Goal: Task Accomplishment & Management: Manage account settings

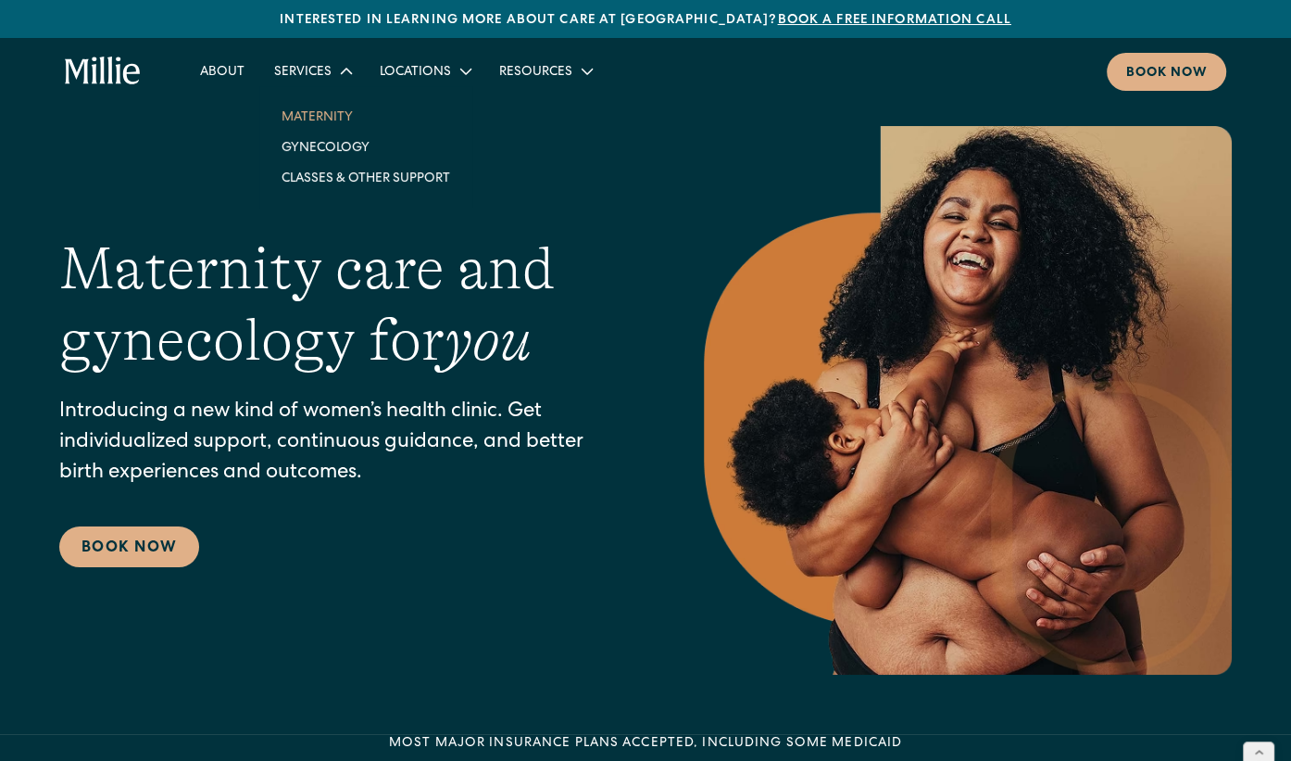
click at [308, 119] on link "Maternity" at bounding box center [366, 116] width 198 height 31
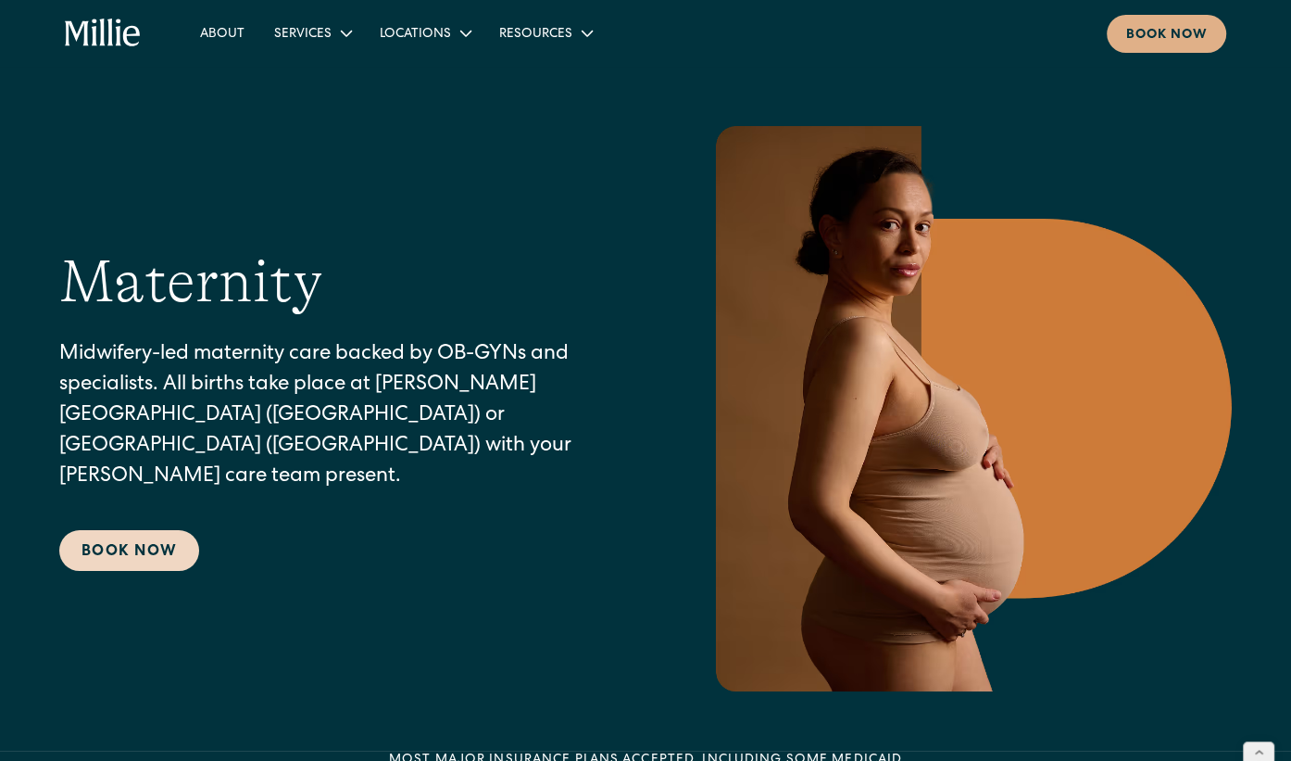
click at [141, 535] on link "Book Now" at bounding box center [129, 550] width 140 height 41
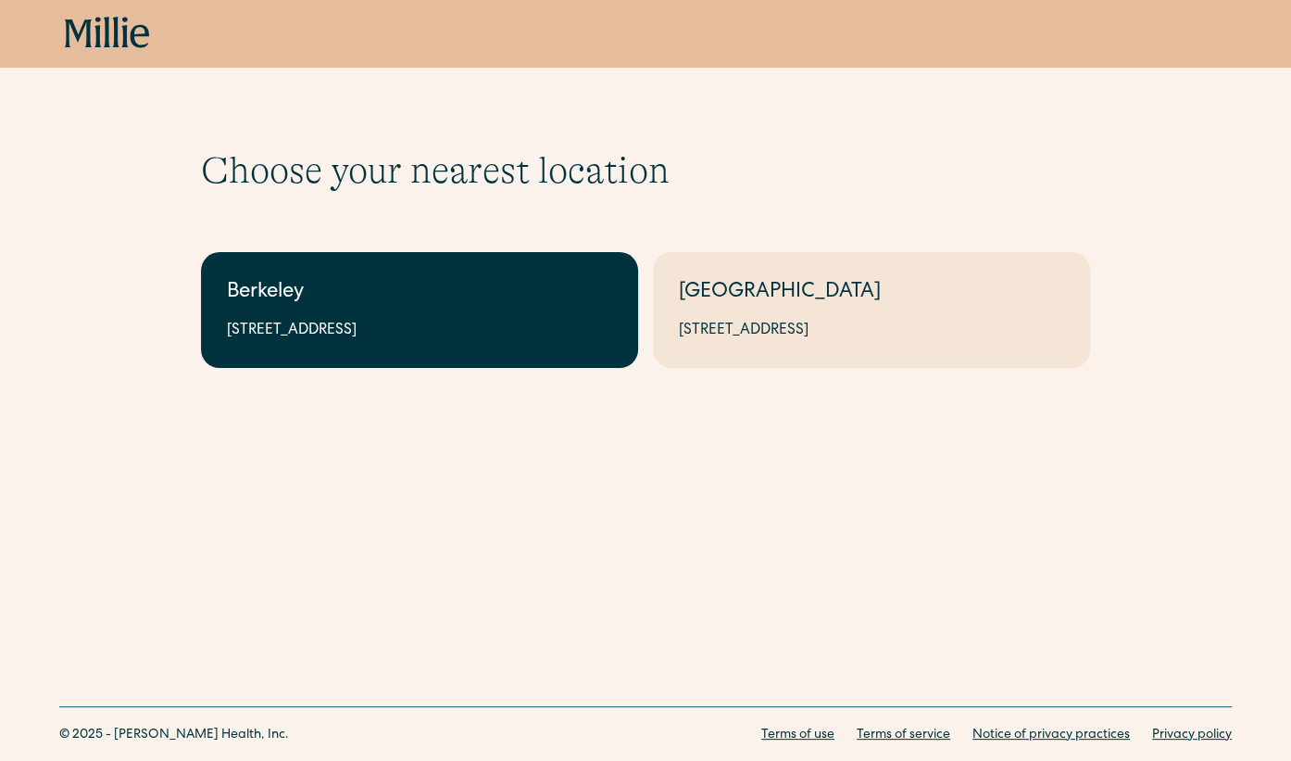
click at [394, 303] on div "Berkeley" at bounding box center [419, 293] width 385 height 31
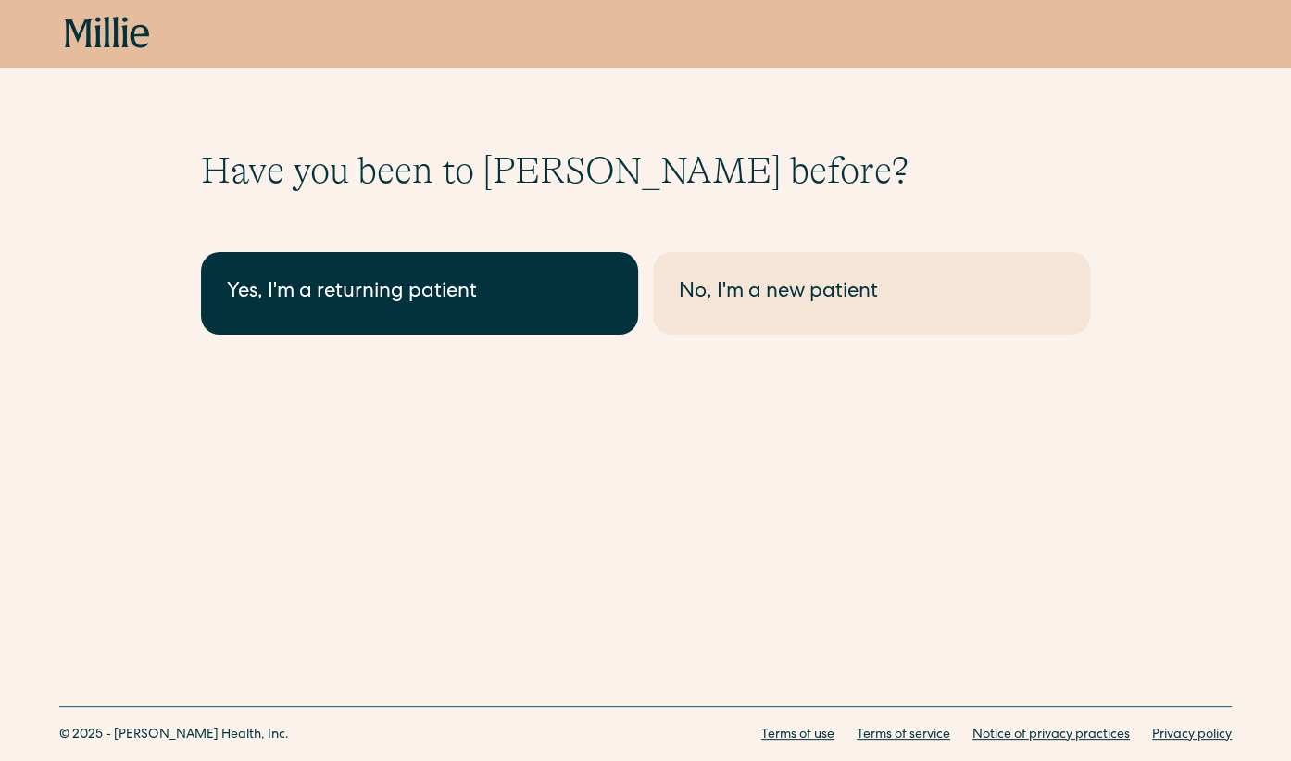
click at [458, 292] on div "Yes, I'm a returning patient" at bounding box center [419, 293] width 385 height 31
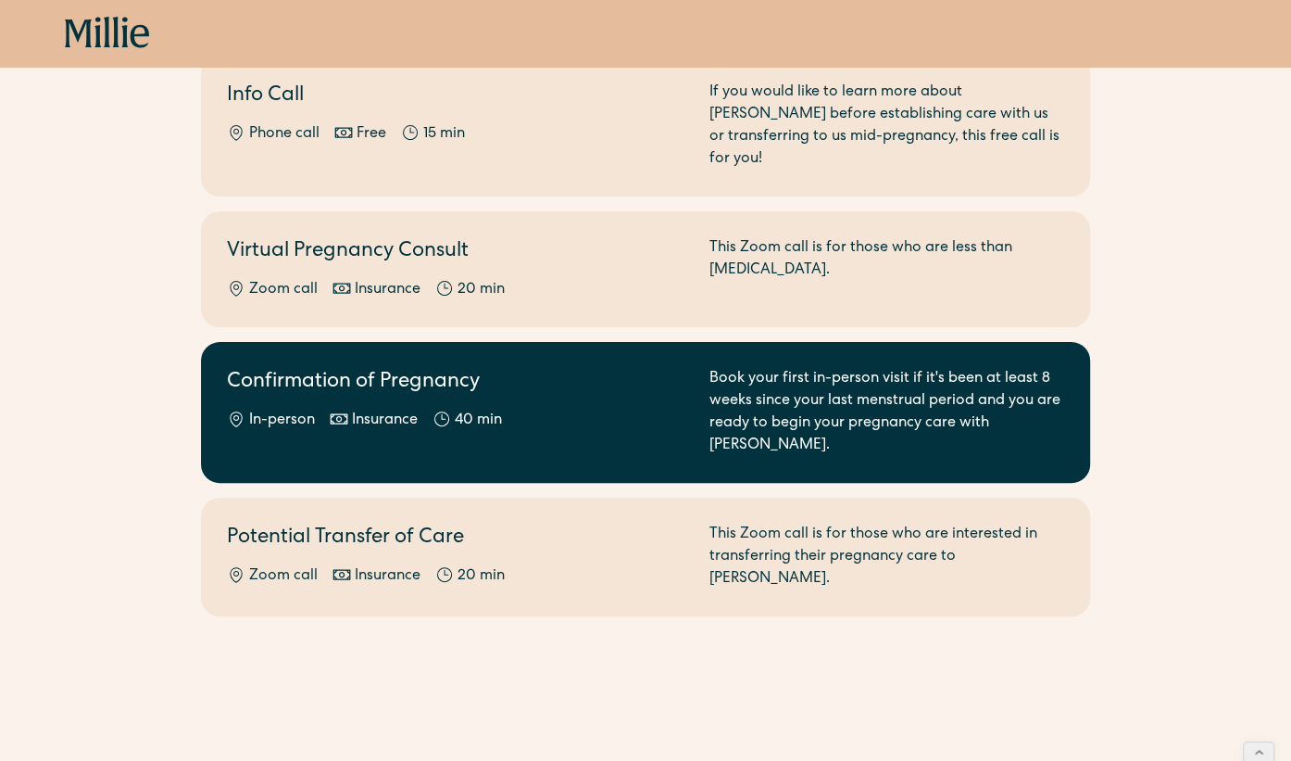
scroll to position [243, 0]
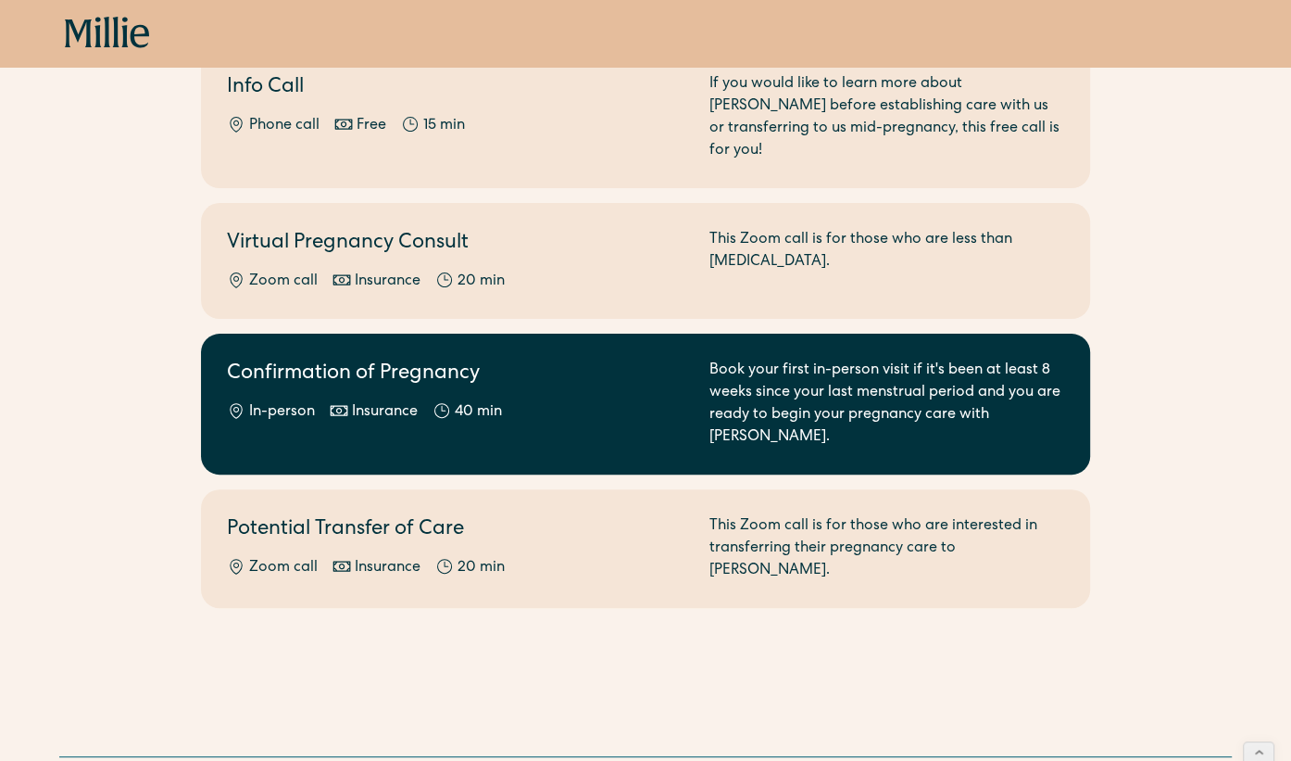
click at [356, 372] on div "Confirmation of Pregnancy In-person Insurance 40 min" at bounding box center [457, 403] width 460 height 89
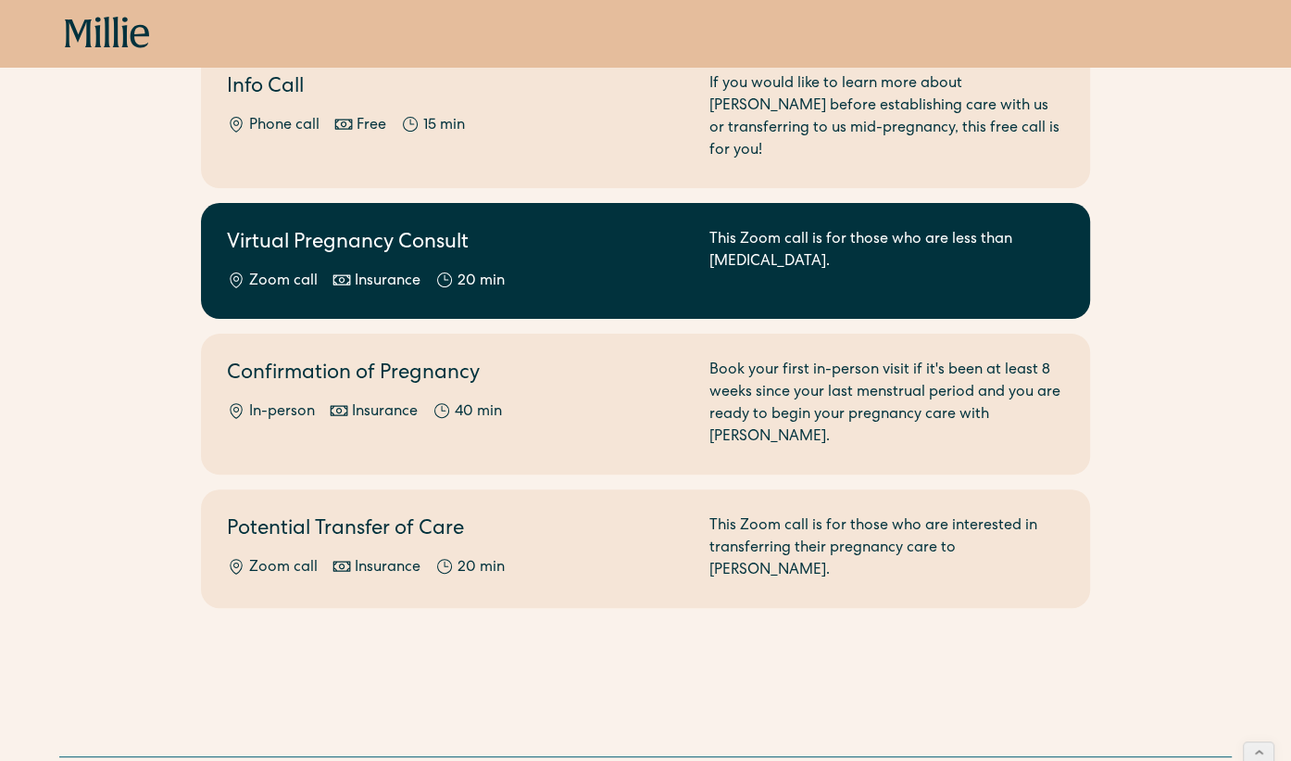
scroll to position [0, 0]
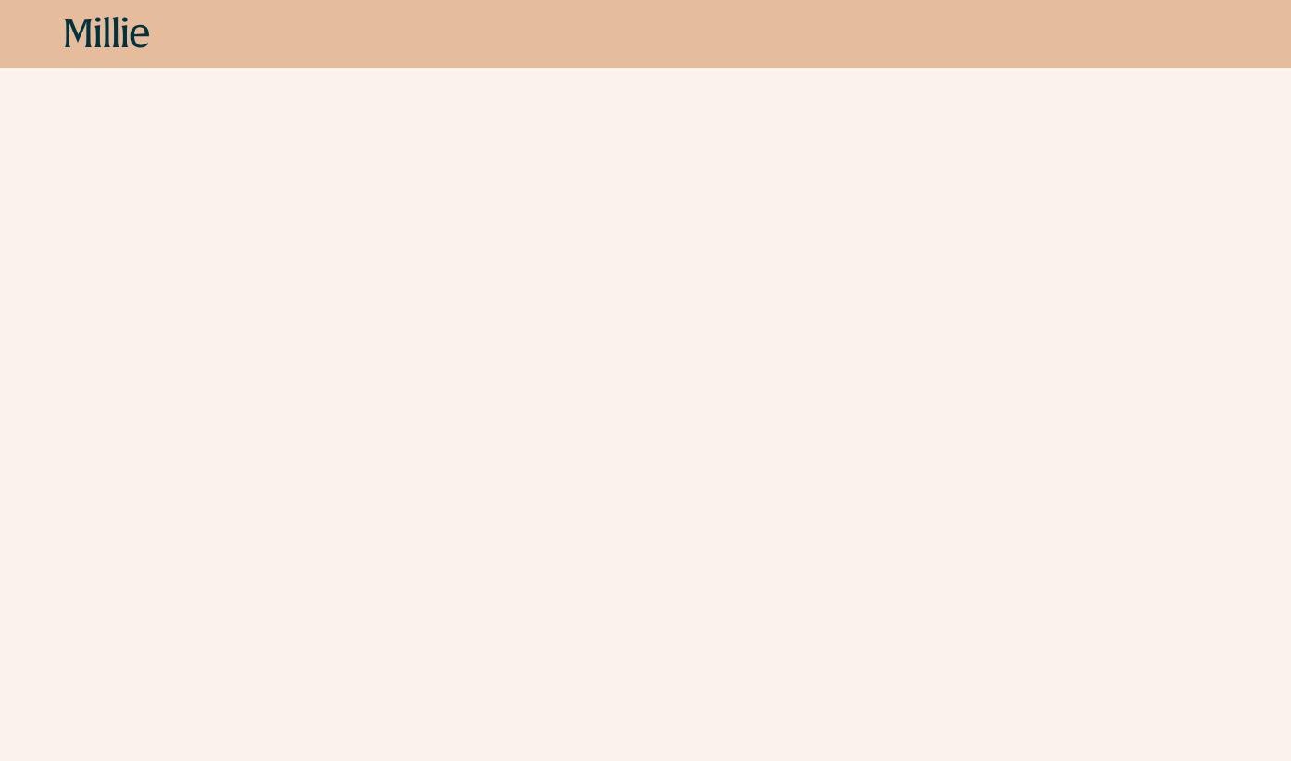
scroll to position [603, 0]
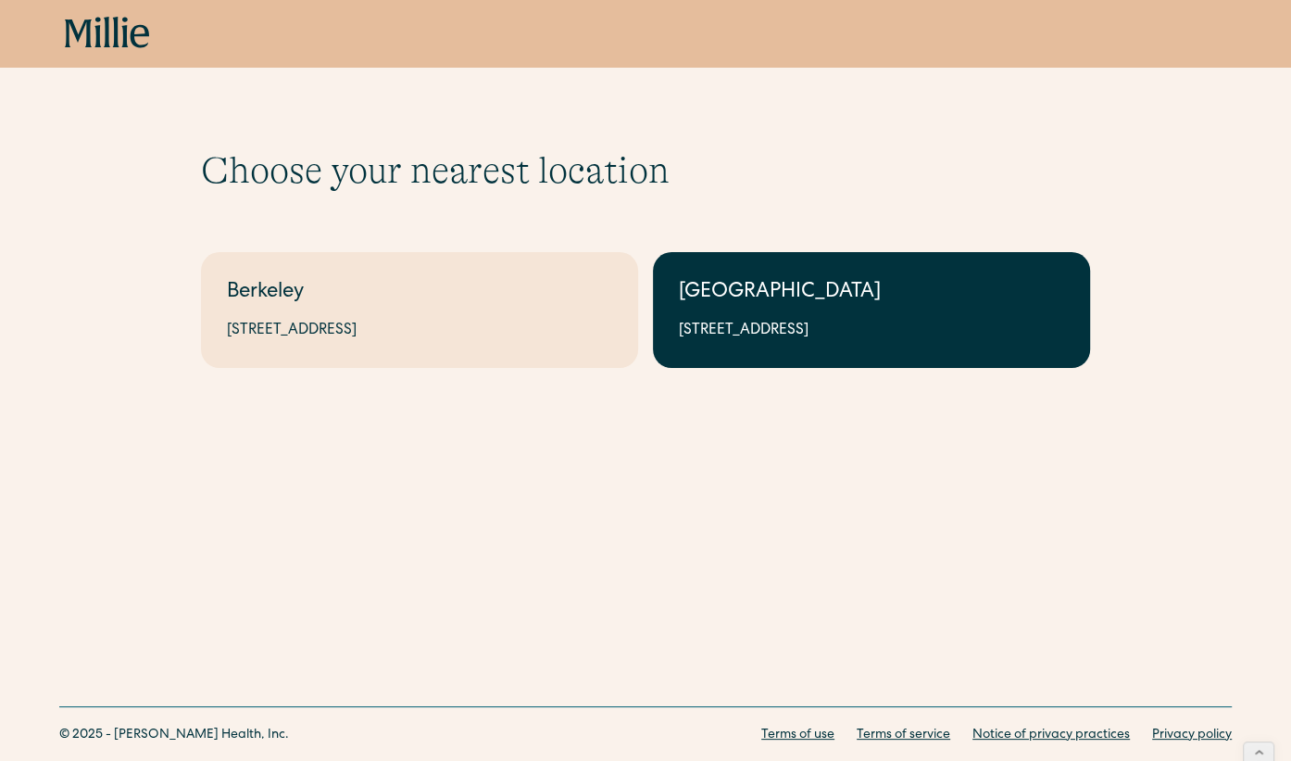
click at [870, 321] on div "1471 Saratoga Ave, Suite 101, San Jose, CA 95129" at bounding box center [871, 331] width 385 height 22
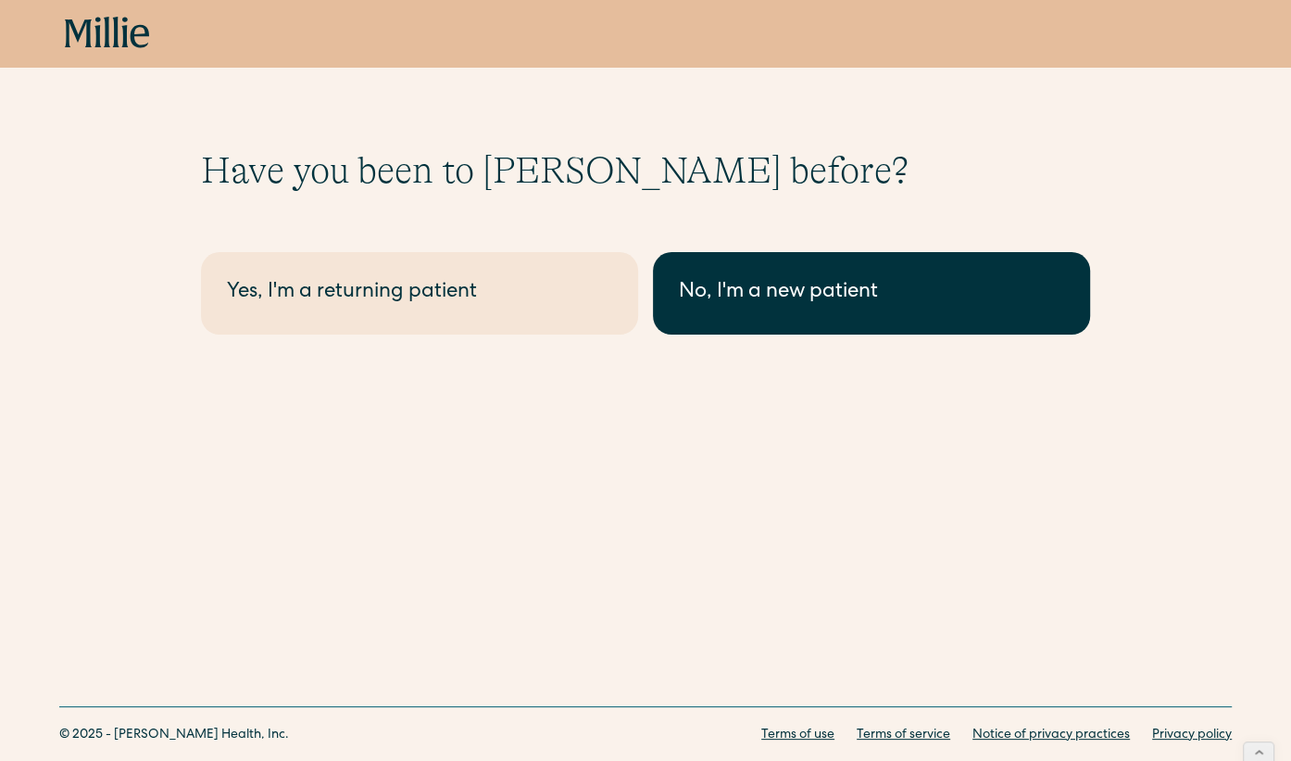
click at [791, 288] on div "No, I'm a new patient" at bounding box center [871, 293] width 385 height 31
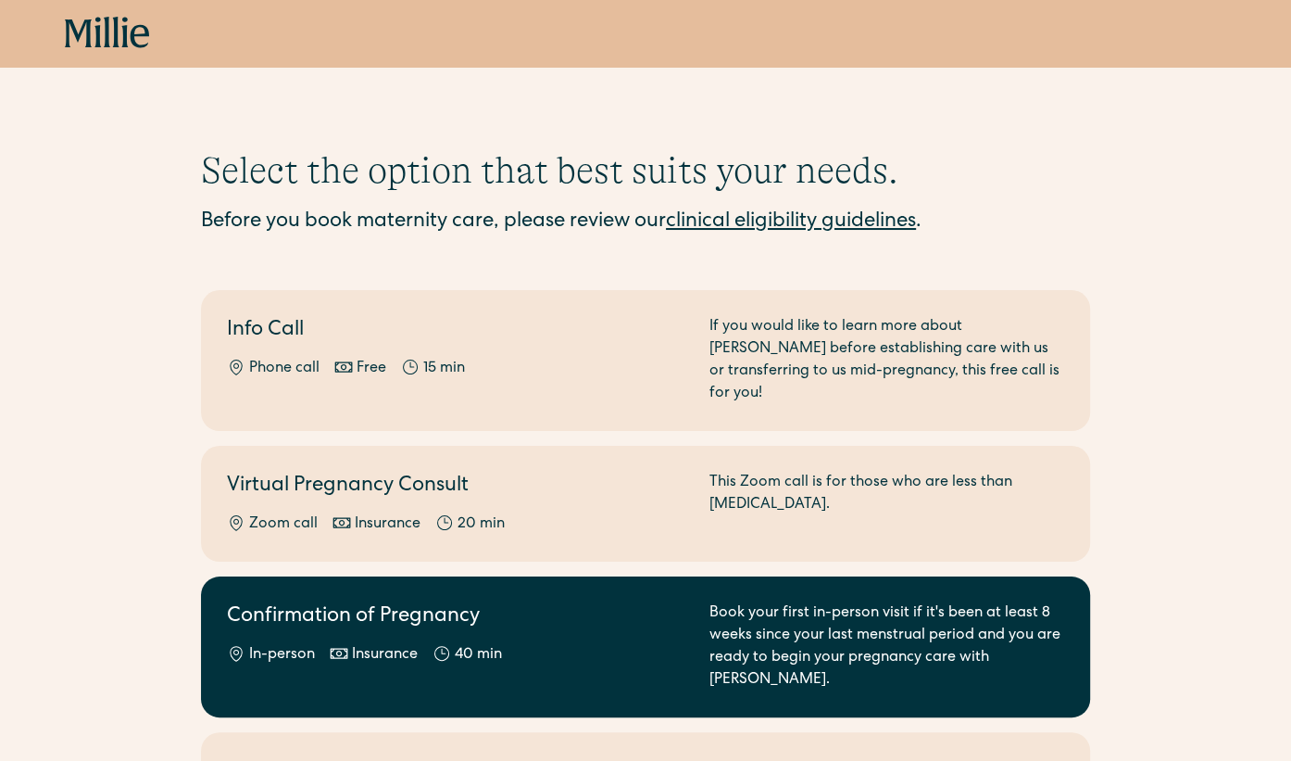
scroll to position [224, 0]
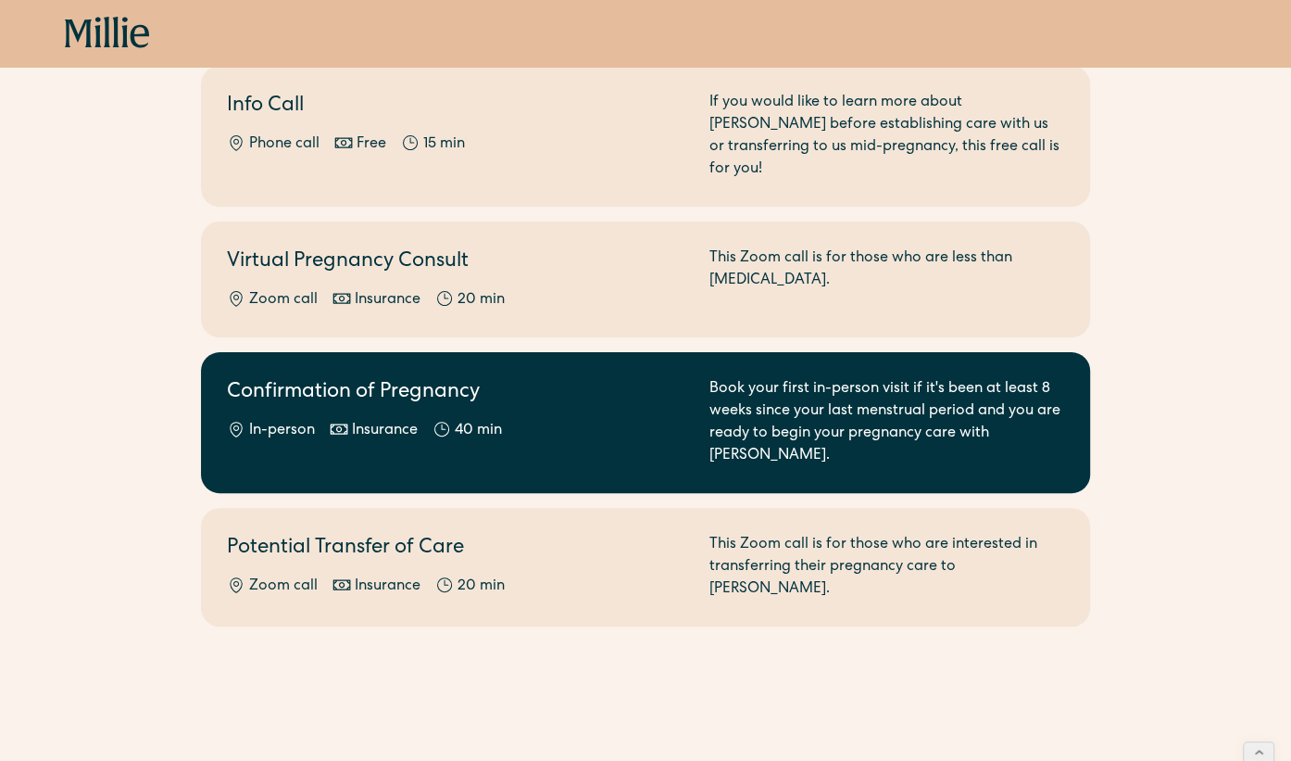
click at [546, 420] on div "In-person Insurance 40 min" at bounding box center [457, 431] width 460 height 22
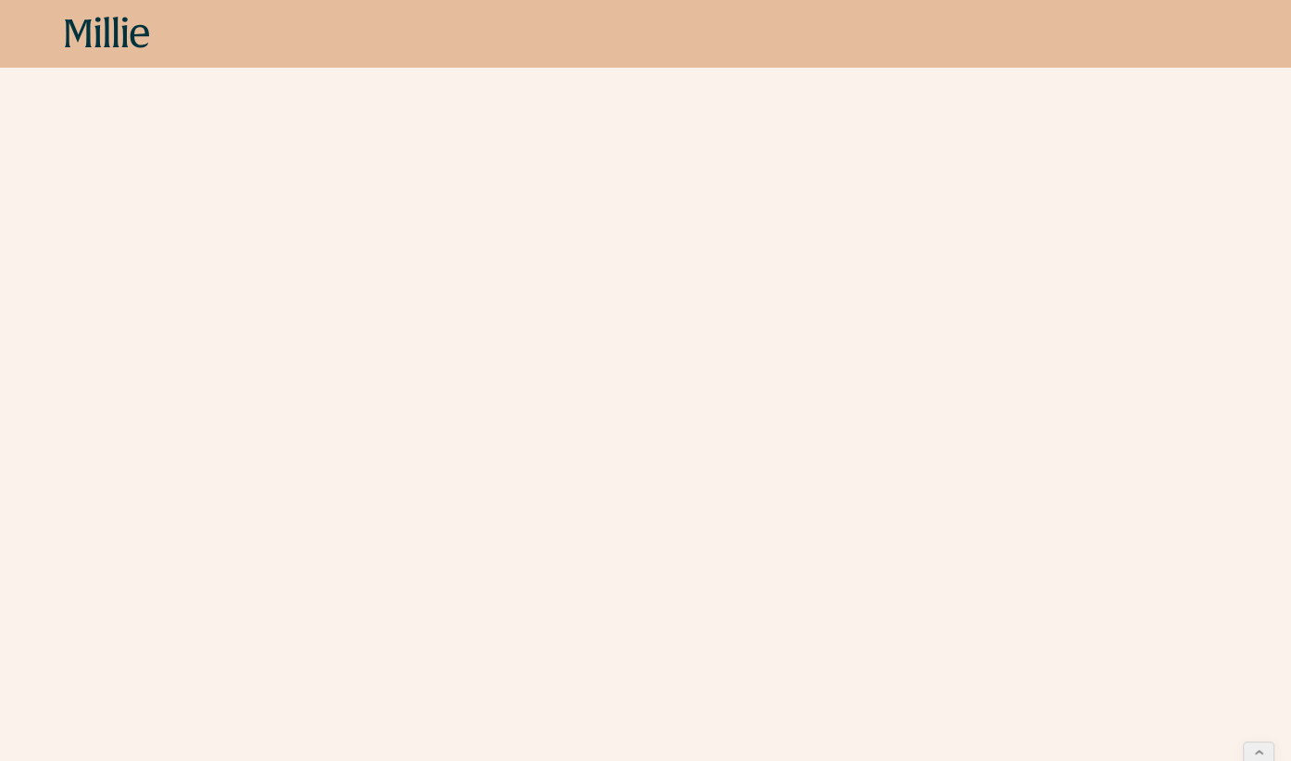
scroll to position [474, 0]
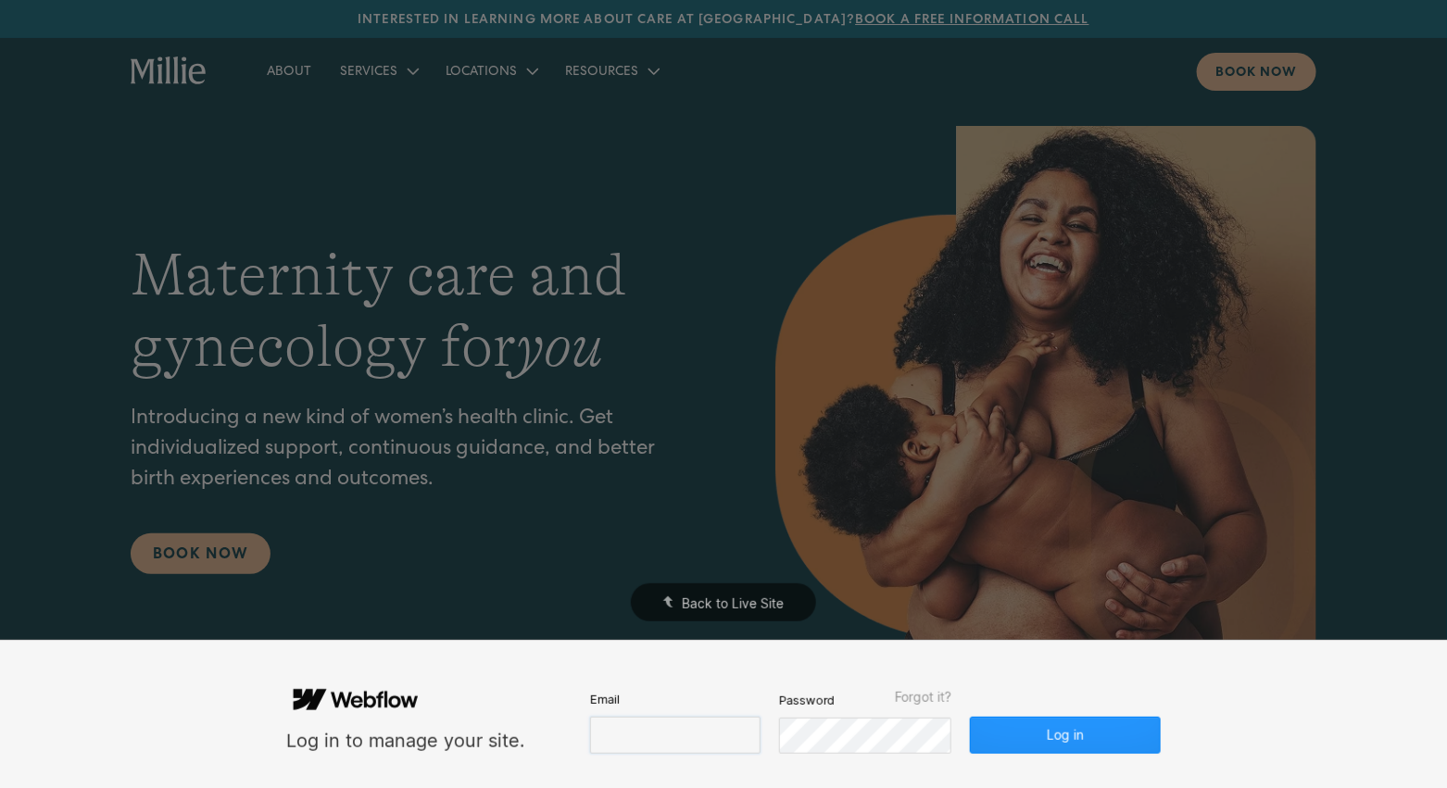
click at [664, 739] on input "email" at bounding box center [675, 735] width 170 height 37
type input "**********"
drag, startPoint x: 672, startPoint y: 736, endPoint x: 453, endPoint y: 722, distance: 219.1
click at [453, 722] on form "**********" at bounding box center [723, 714] width 874 height 79
click at [666, 726] on input "email" at bounding box center [675, 735] width 170 height 37
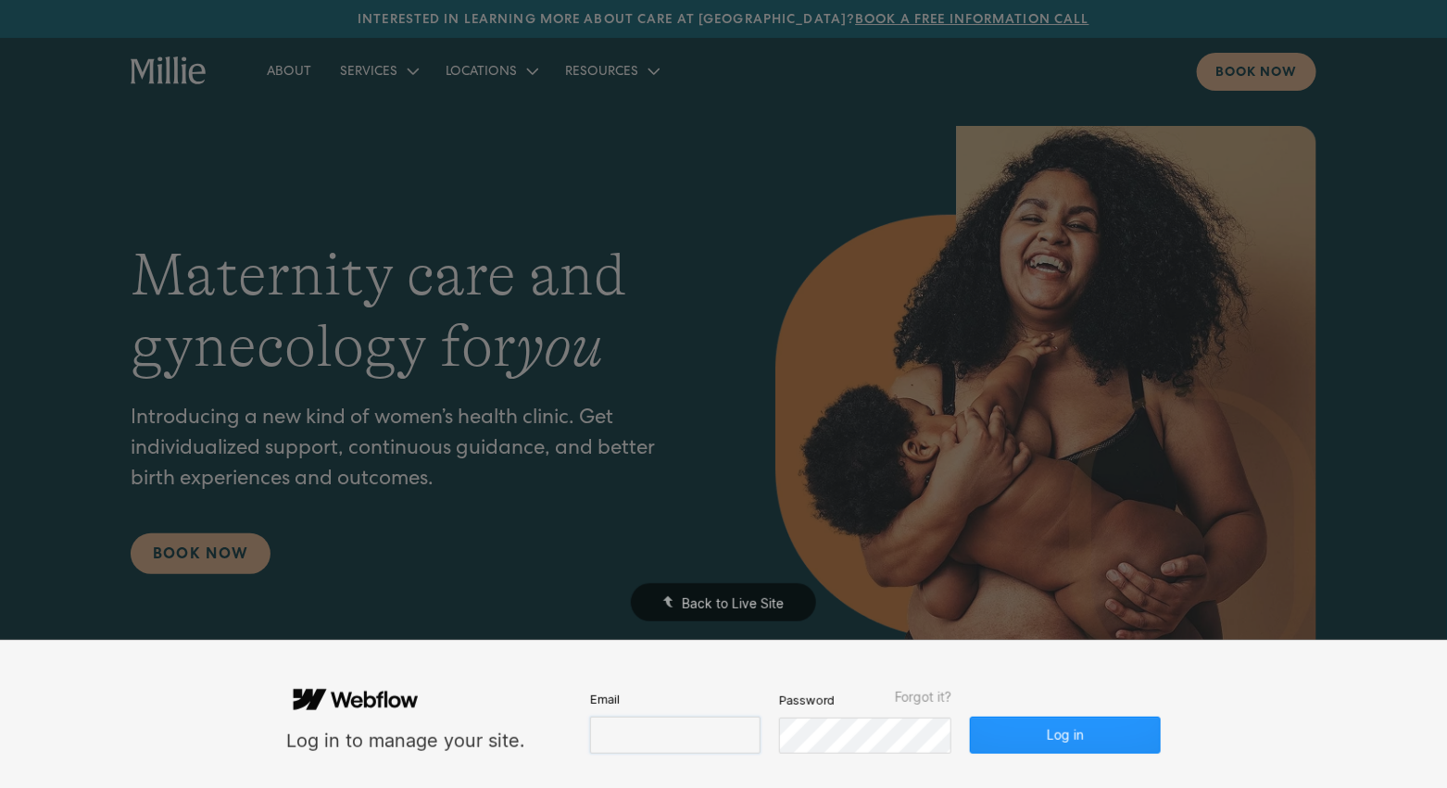
paste input "**********"
type input "**********"
click at [672, 727] on input "**********" at bounding box center [676, 736] width 172 height 36
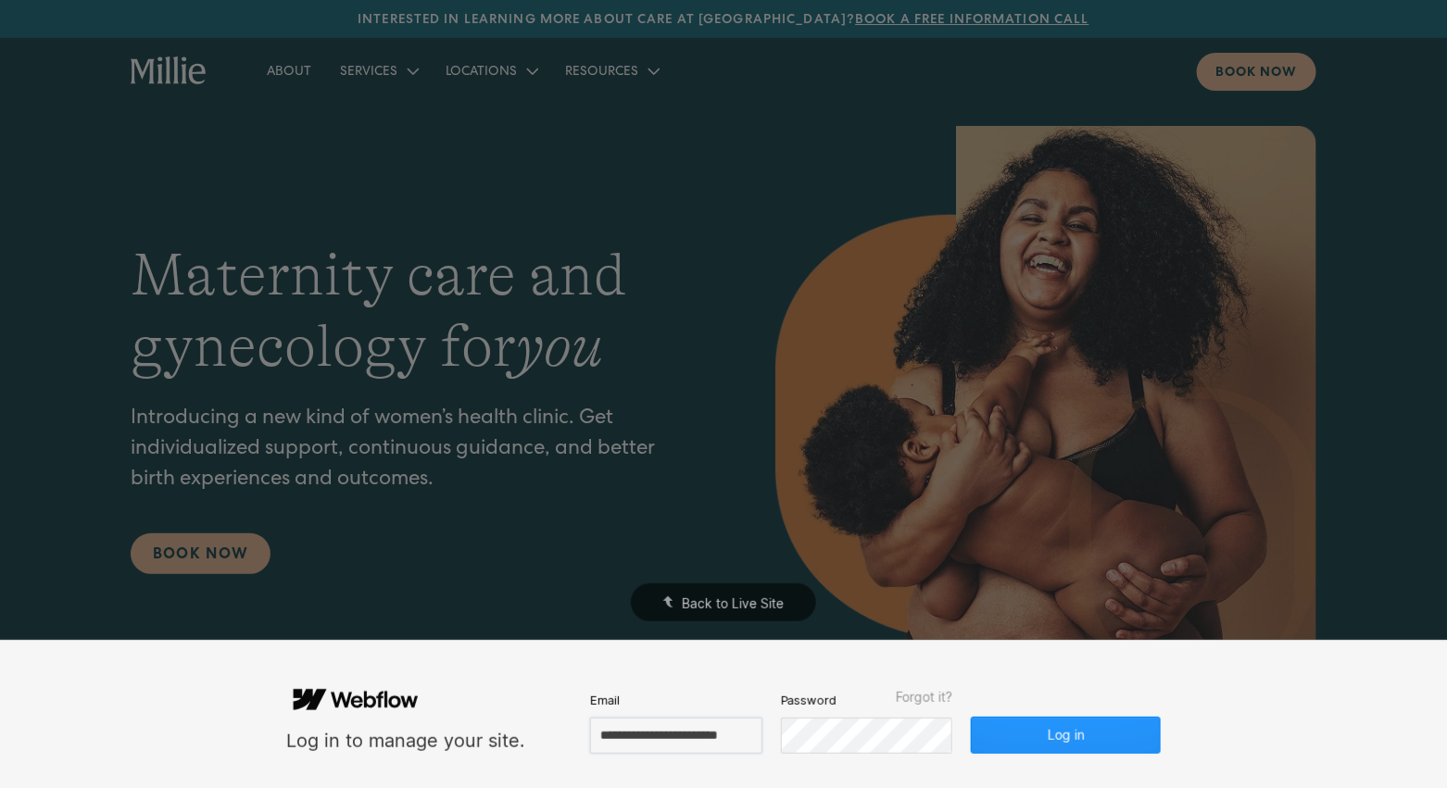
click at [672, 727] on input "**********" at bounding box center [676, 736] width 172 height 36
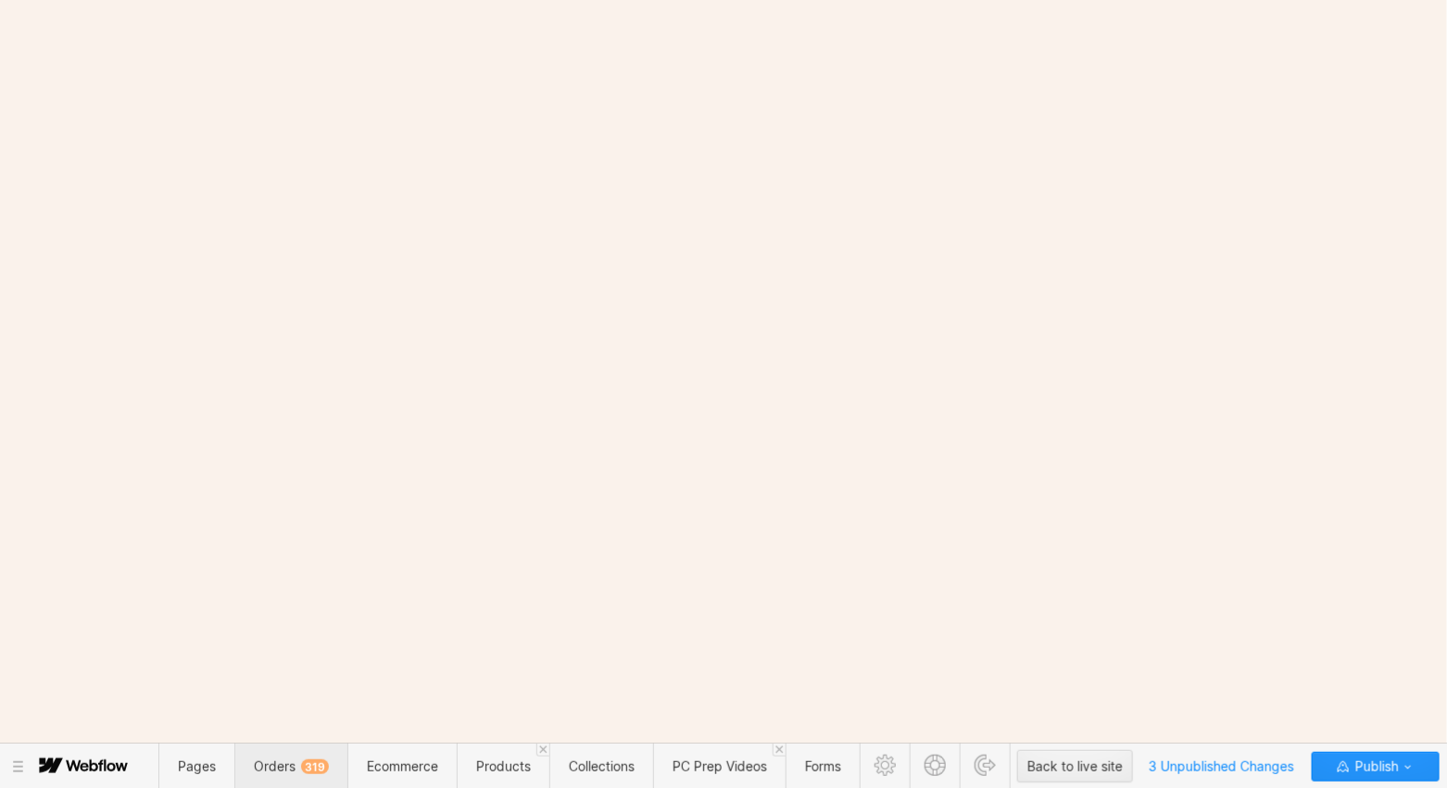
click at [281, 773] on span "Orders 319" at bounding box center [291, 767] width 75 height 16
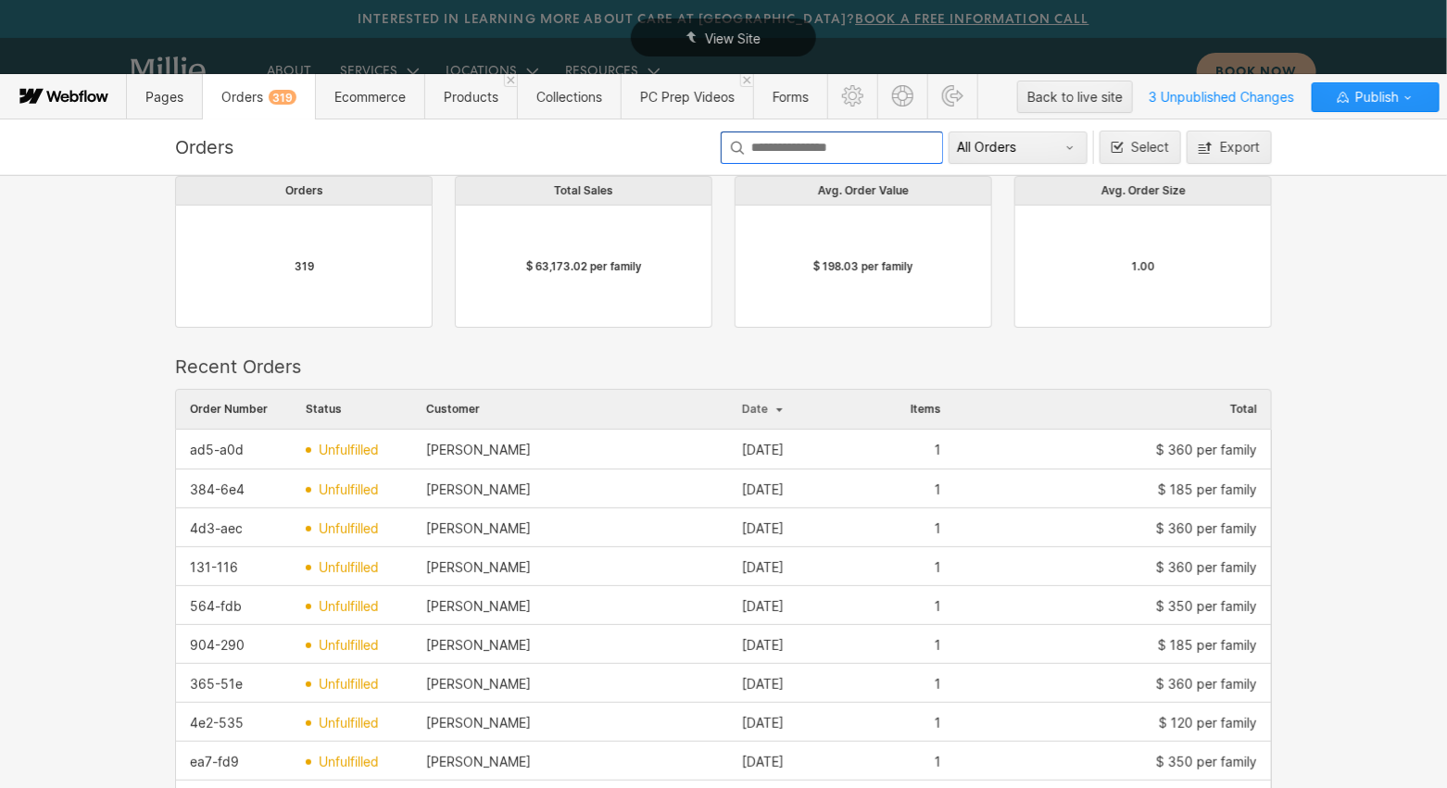
scroll to position [99, 0]
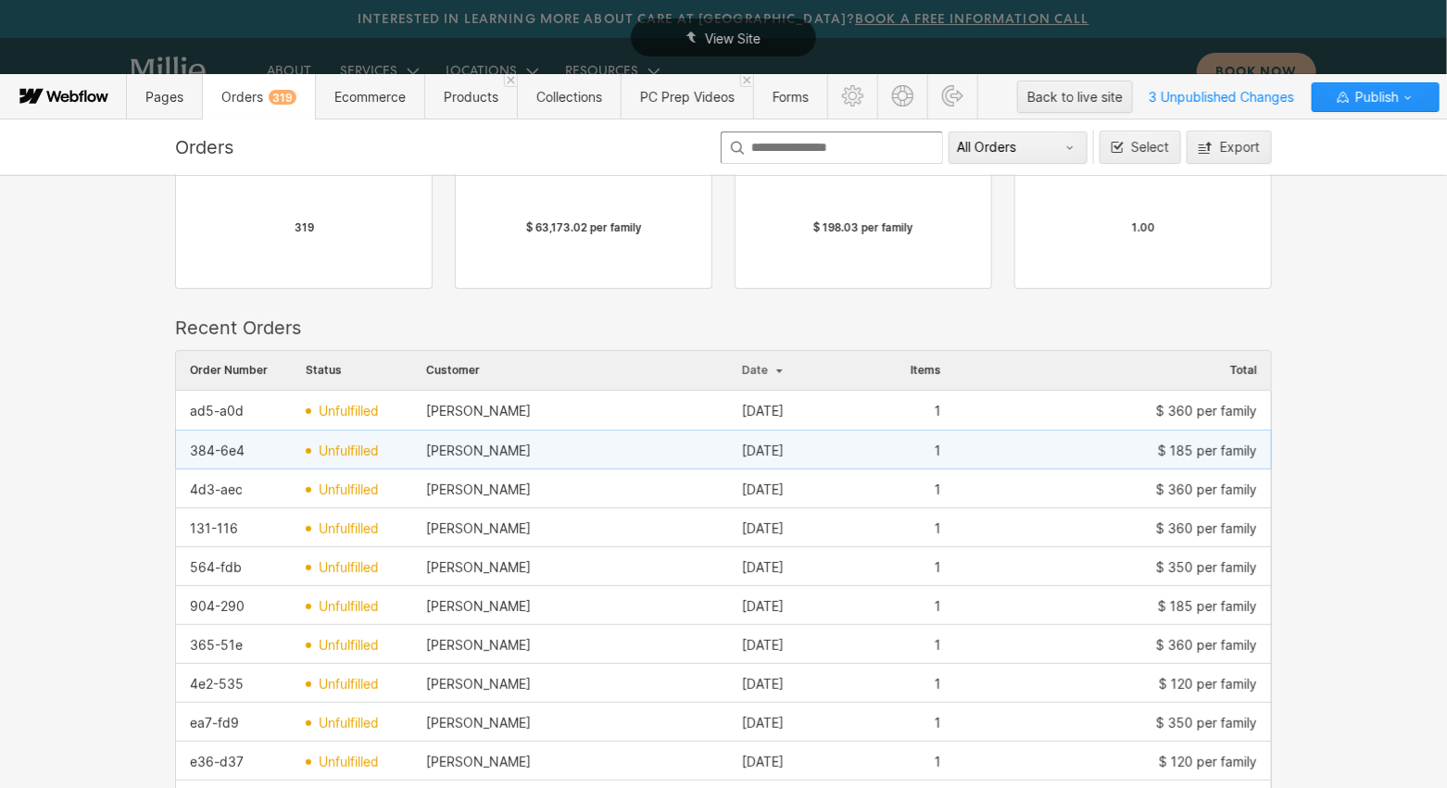
click at [540, 460] on div "[PERSON_NAME]" at bounding box center [570, 451] width 316 height 30
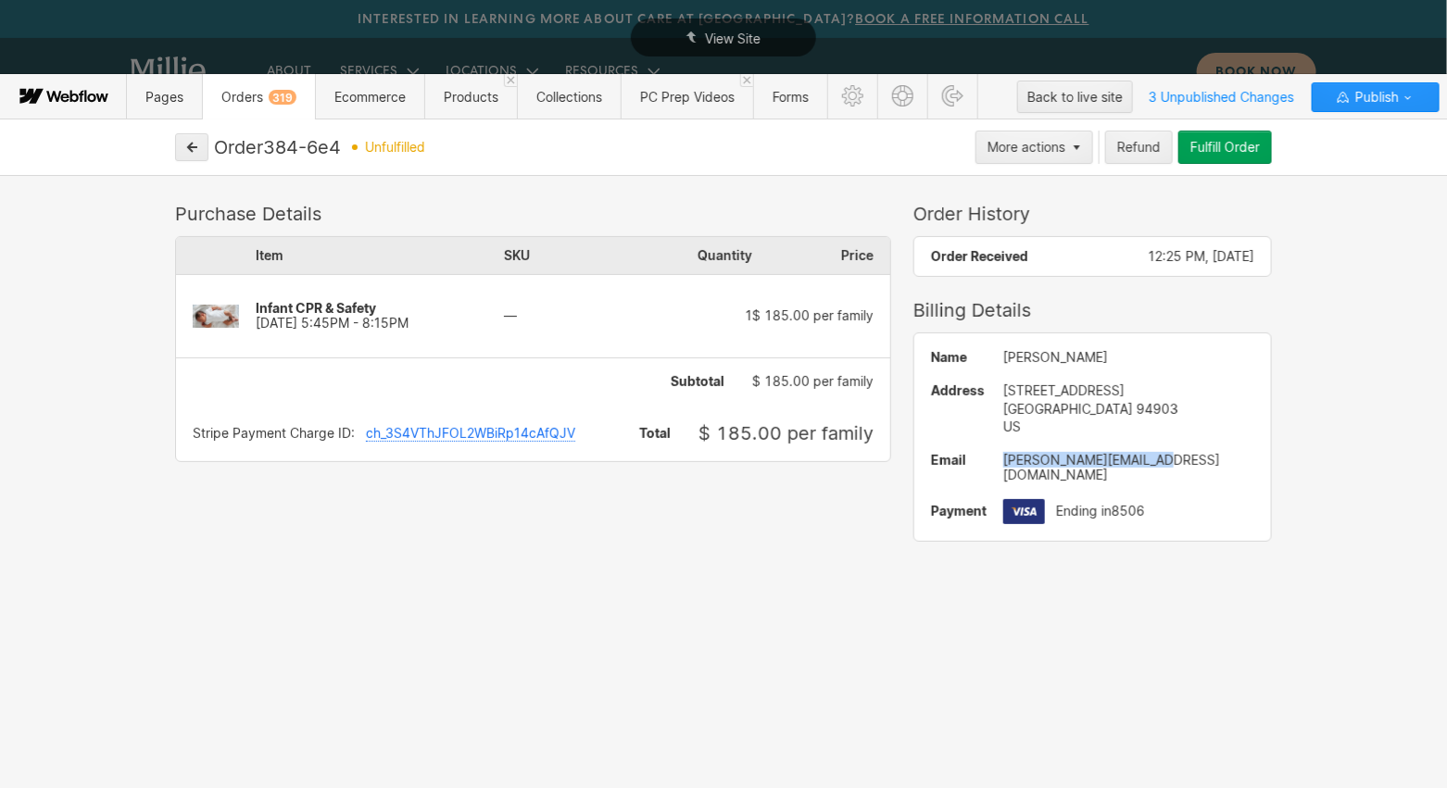
drag, startPoint x: 1177, startPoint y: 466, endPoint x: 1011, endPoint y: 459, distance: 166.9
click at [1011, 459] on div "[PERSON_NAME][EMAIL_ADDRESS][DOMAIN_NAME]" at bounding box center [1128, 468] width 251 height 30
copy div "[EMAIL_ADDRESS][DOMAIN_NAME]"
copy div "[PERSON_NAME][EMAIL_ADDRESS][DOMAIN_NAME]"
click at [189, 146] on icon "button" at bounding box center [192, 147] width 9 height 9
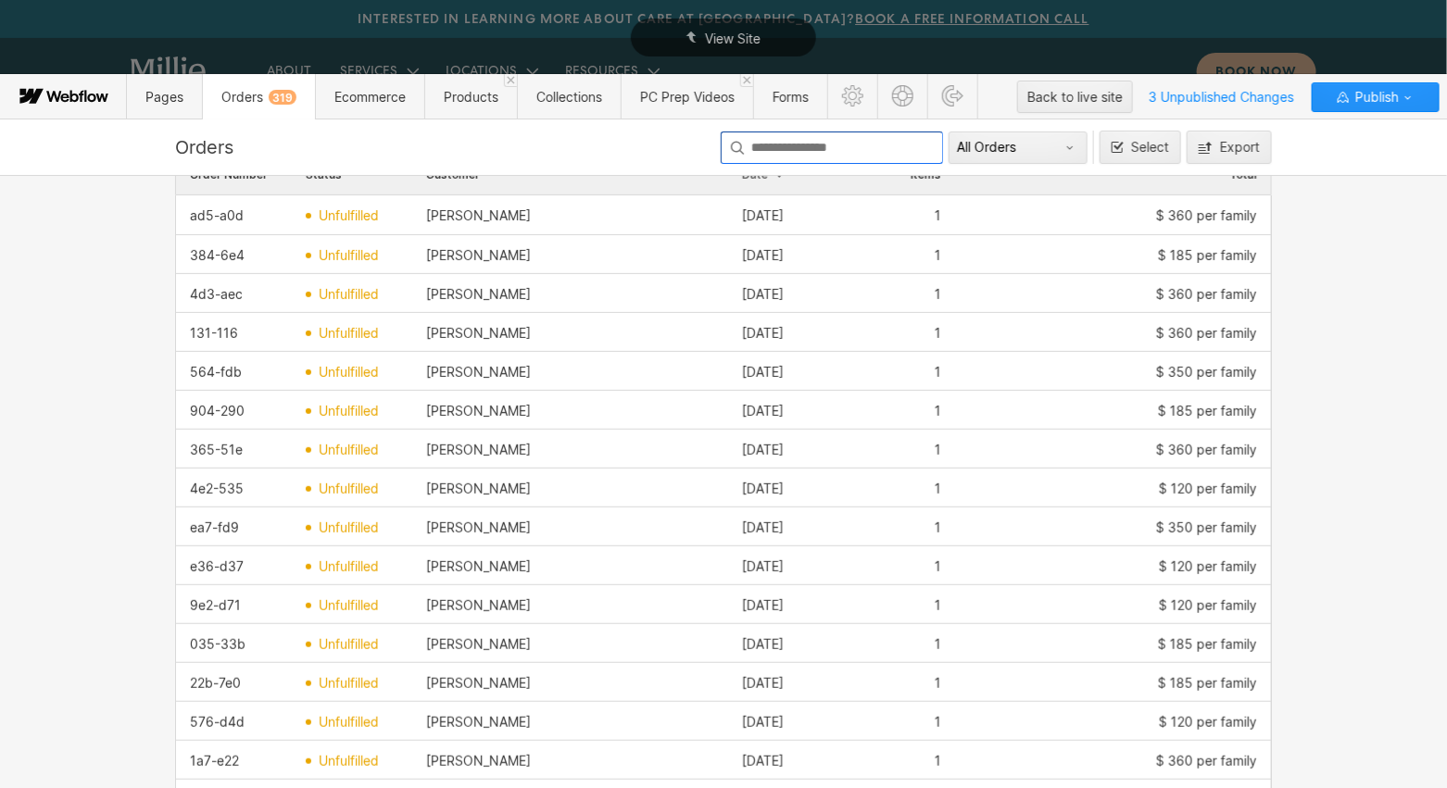
scroll to position [0, 0]
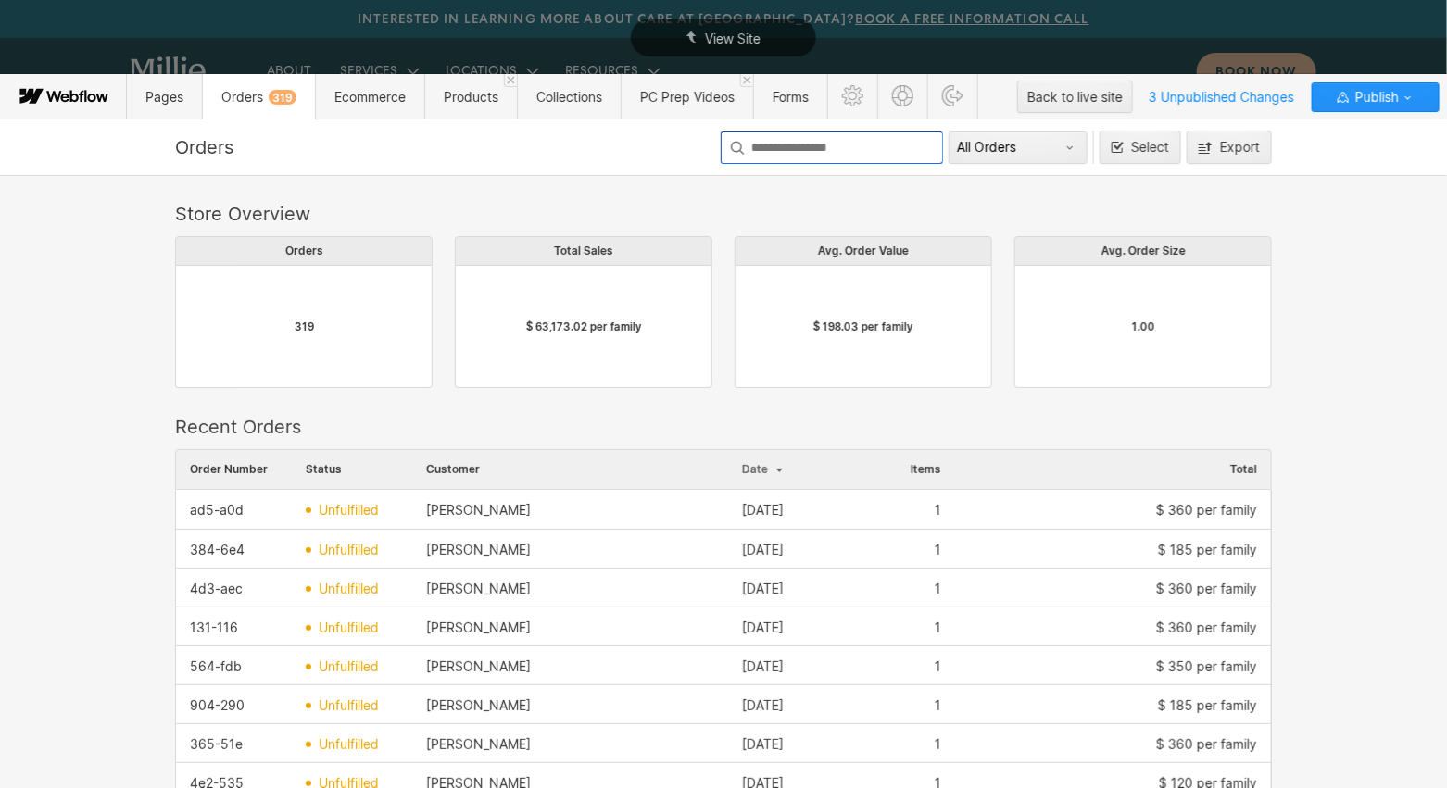
click at [1326, 394] on div "Store Overview Orders 319 Total Sales $ 63,173.02 per family Avg. Order Value $…" at bounding box center [723, 482] width 1447 height 614
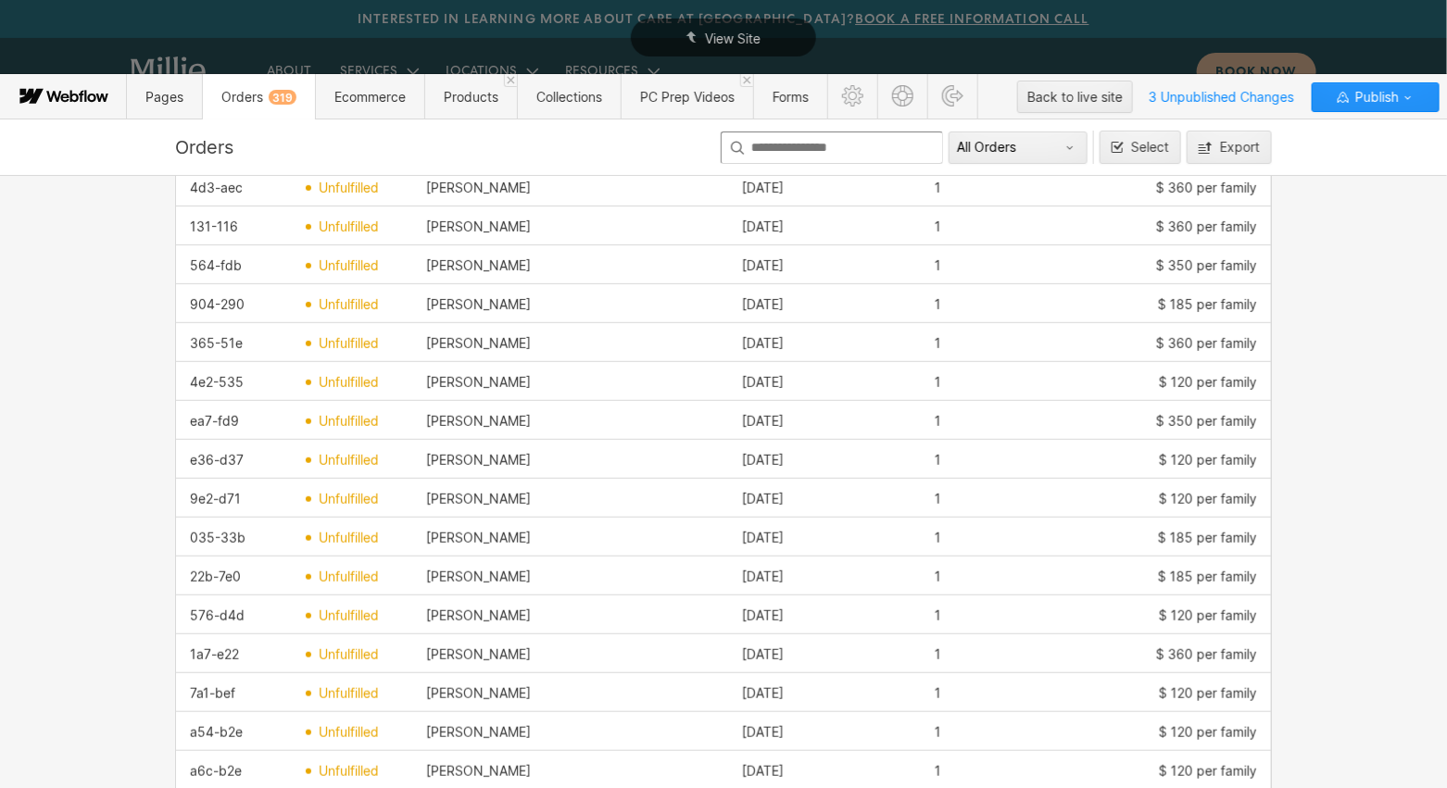
scroll to position [719, 0]
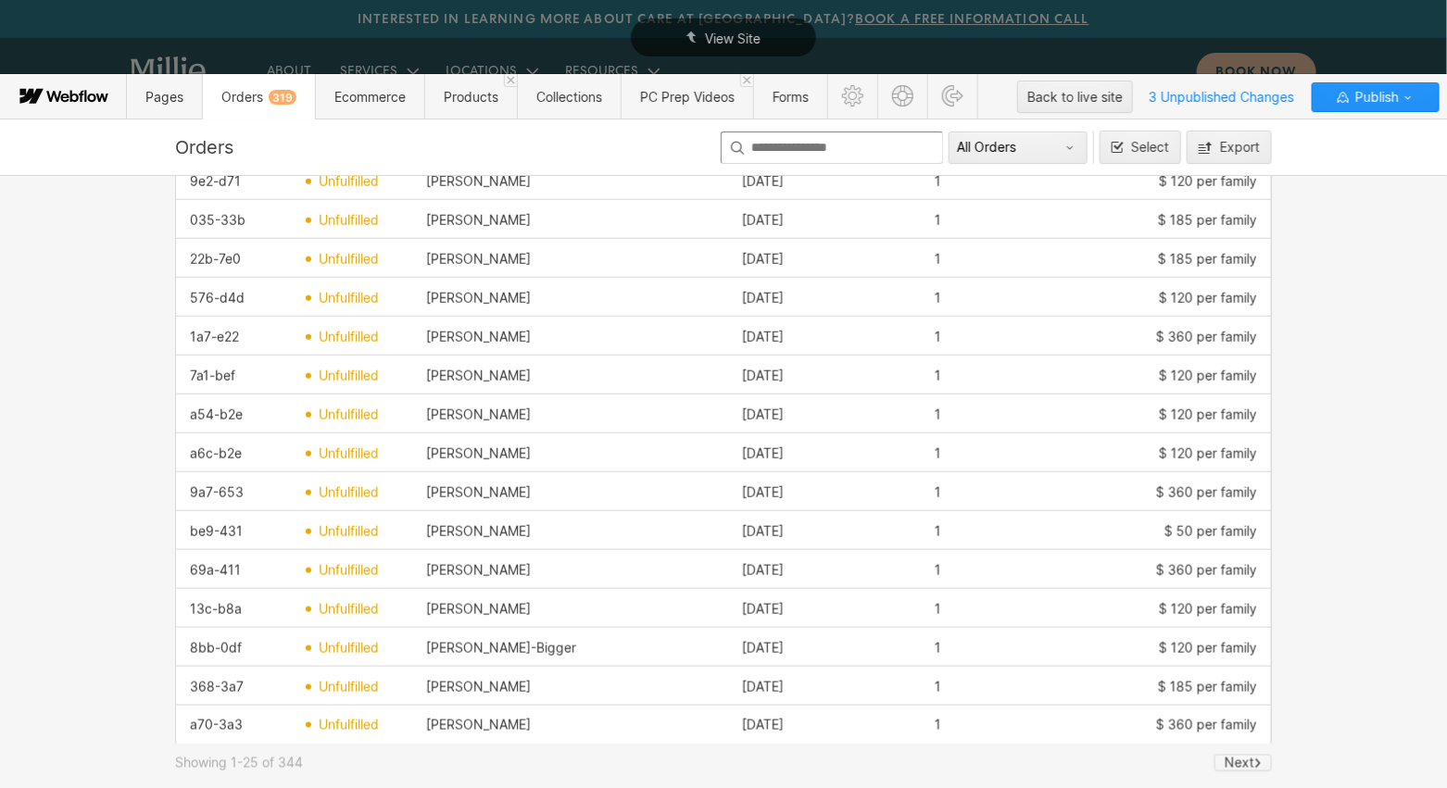
click at [1242, 765] on div "Next" at bounding box center [1240, 763] width 30 height 15
click at [1244, 766] on div "Next" at bounding box center [1240, 763] width 30 height 15
click at [857, 155] on input at bounding box center [832, 148] width 222 height 32
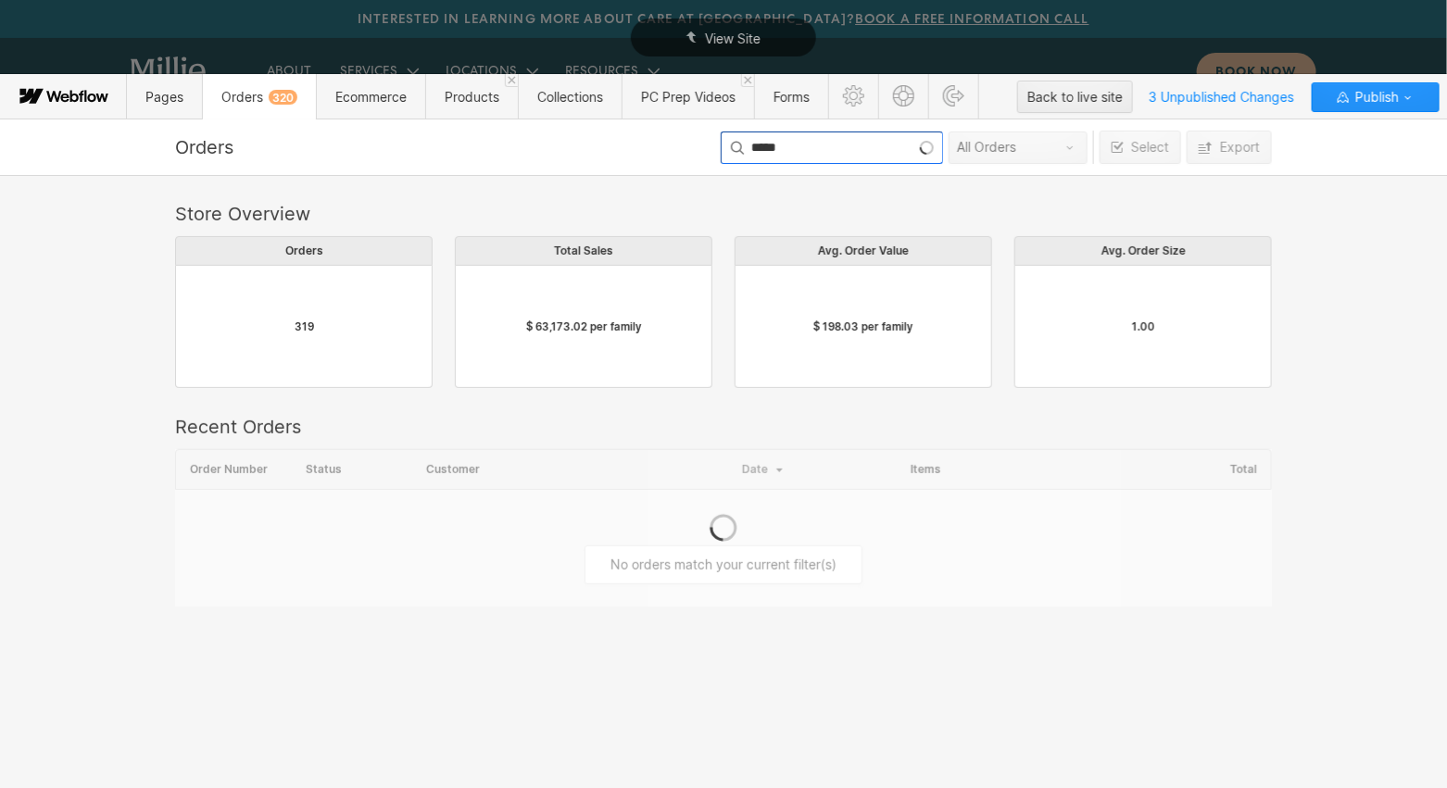
scroll to position [390, 1097]
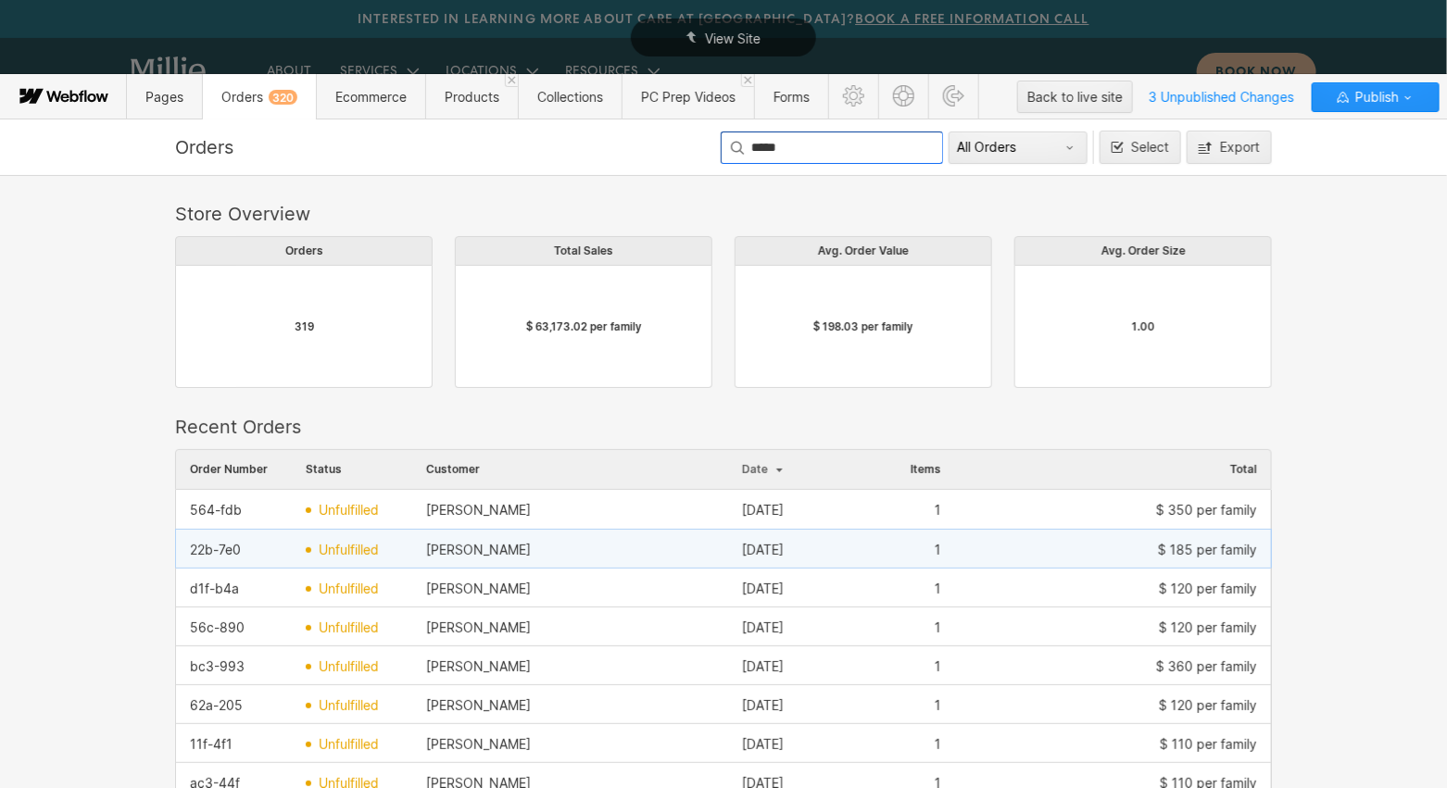
type input "*****"
click at [582, 559] on div "[PERSON_NAME]" at bounding box center [570, 550] width 316 height 30
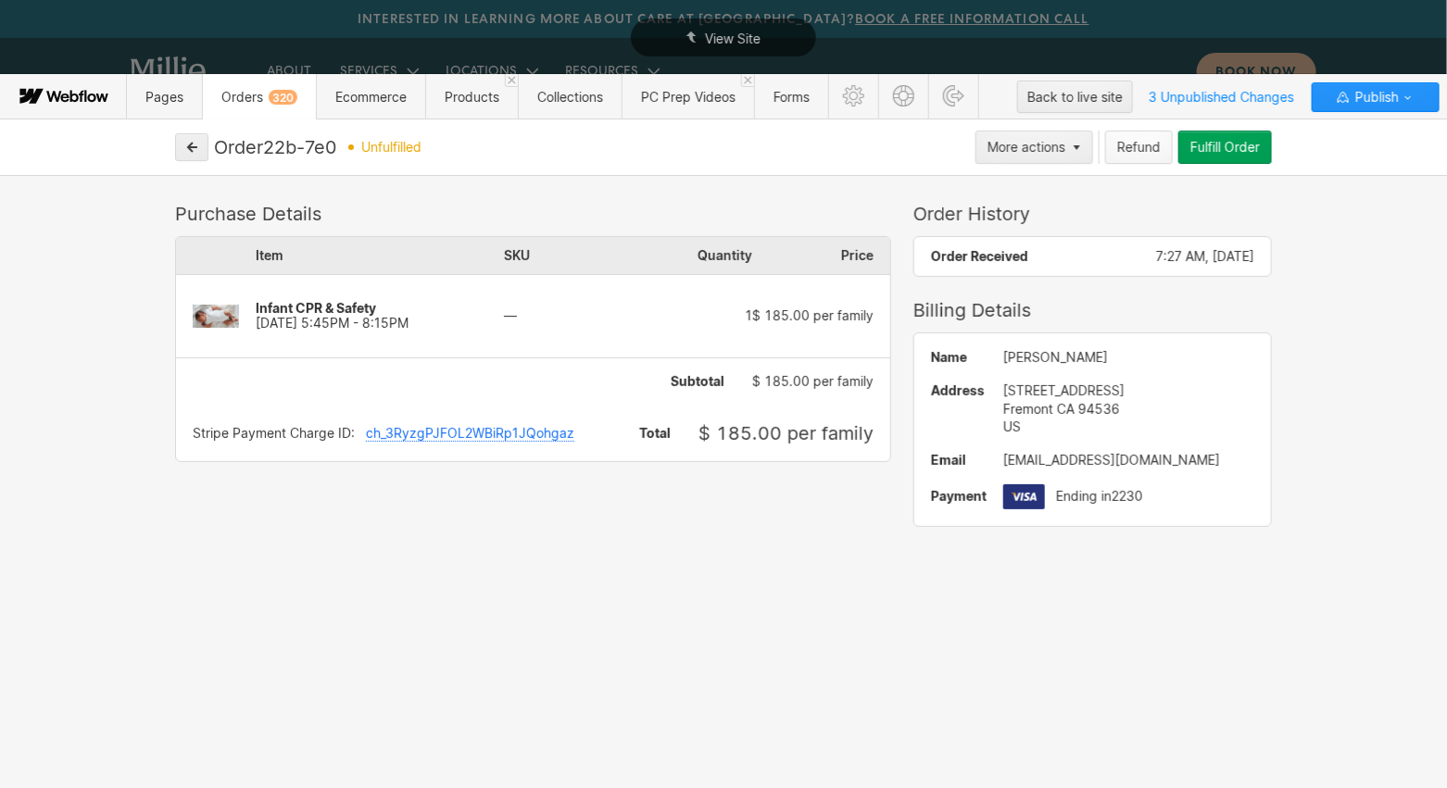
click at [1143, 146] on div "Refund" at bounding box center [1139, 147] width 44 height 15
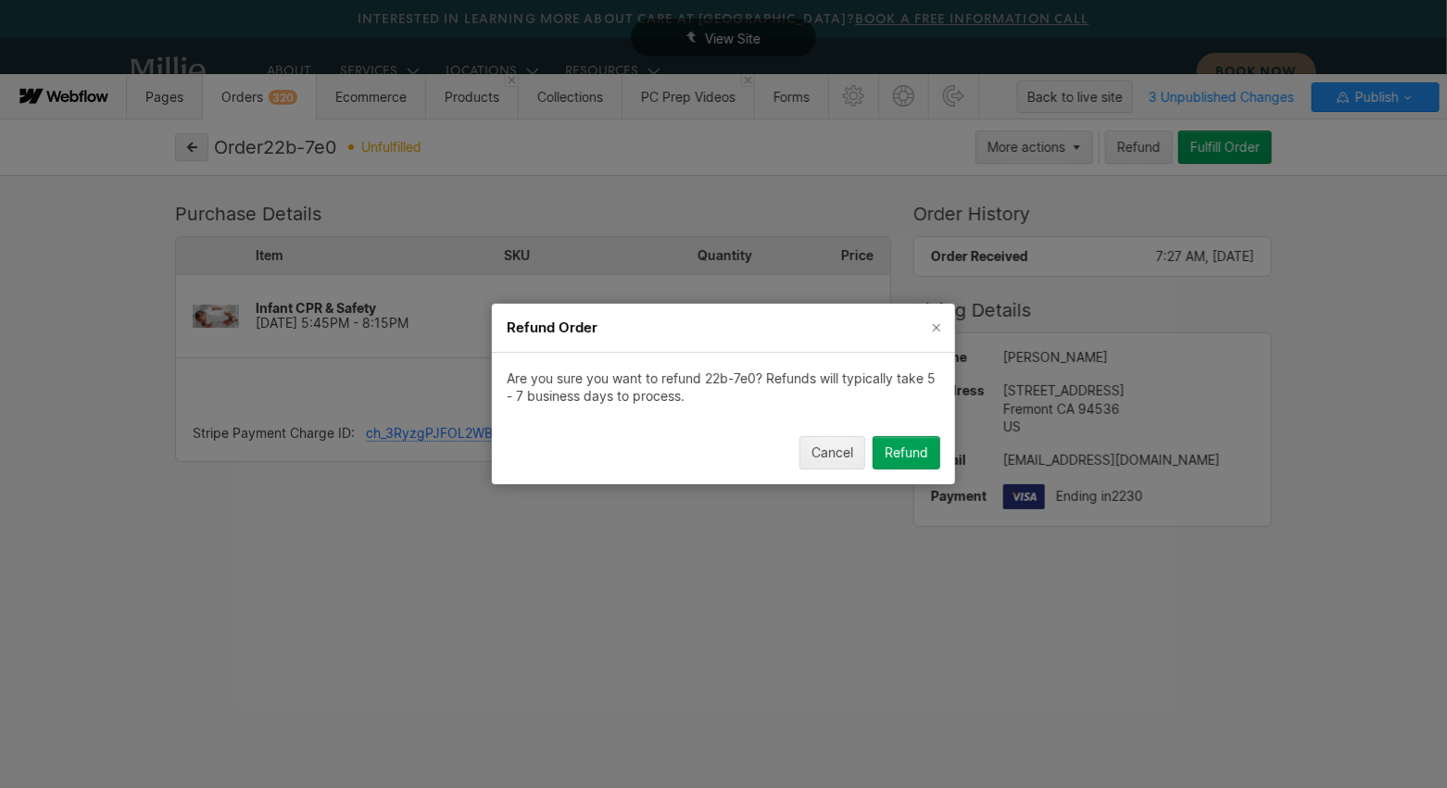
click at [916, 452] on div "Refund" at bounding box center [907, 453] width 44 height 15
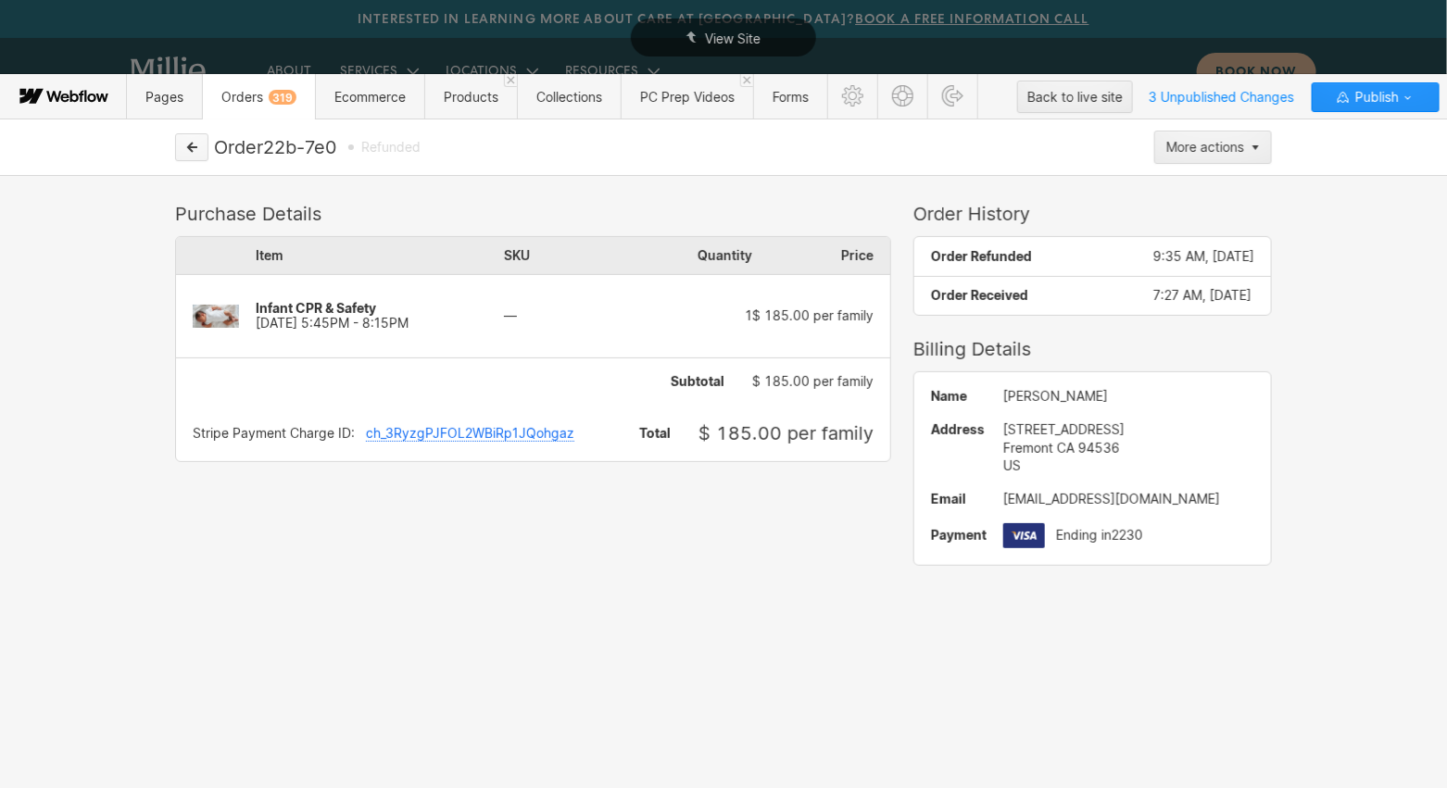
click at [191, 146] on icon "button" at bounding box center [192, 147] width 9 height 9
